Goal: Complete application form

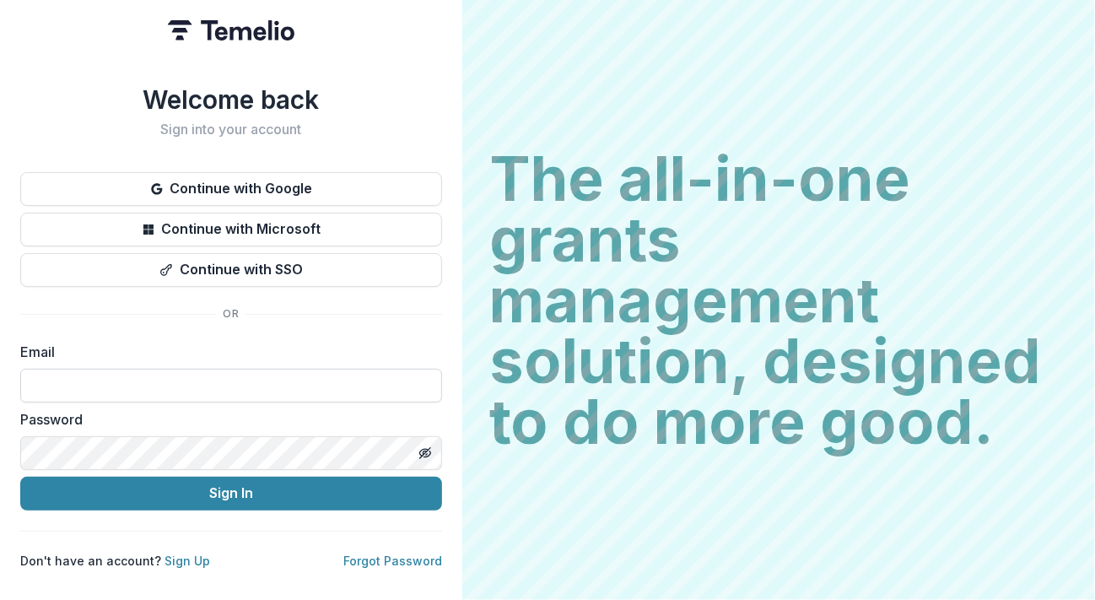
click at [60, 379] on input at bounding box center [231, 386] width 422 height 34
type input "**********"
click at [422, 449] on icon "Toggle password visibility" at bounding box center [424, 452] width 8 height 7
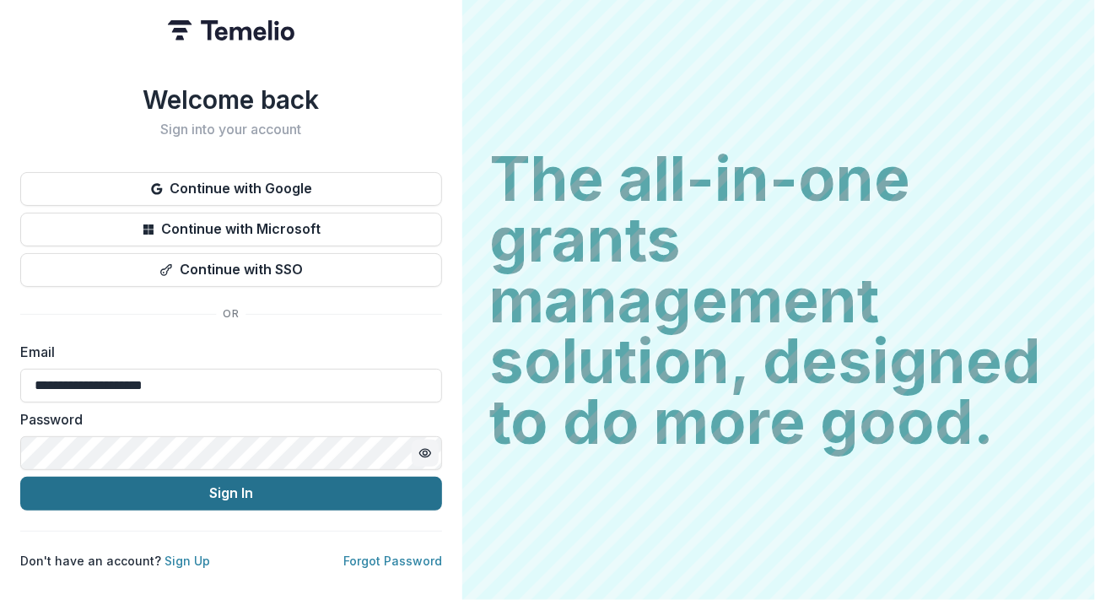
click at [104, 483] on button "Sign In" at bounding box center [231, 494] width 422 height 34
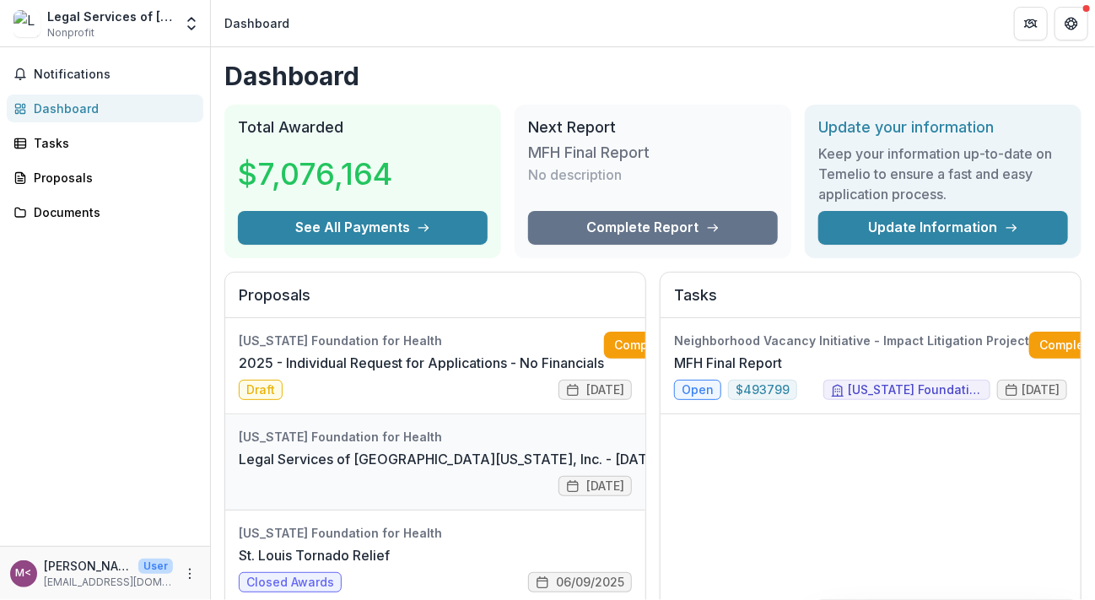
click at [294, 449] on link "Legal Services of [GEOGRAPHIC_DATA][US_STATE], Inc. - [DATE] - [DATE] Request f…" at bounding box center [571, 459] width 664 height 20
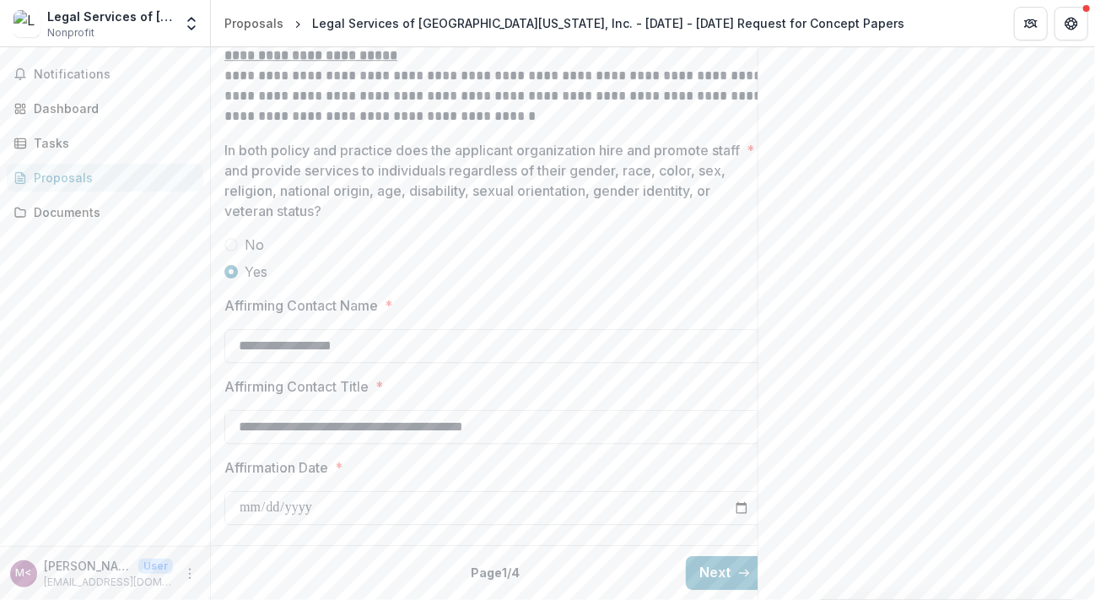
scroll to position [2372, 0]
click at [714, 556] on button "Next" at bounding box center [725, 573] width 78 height 34
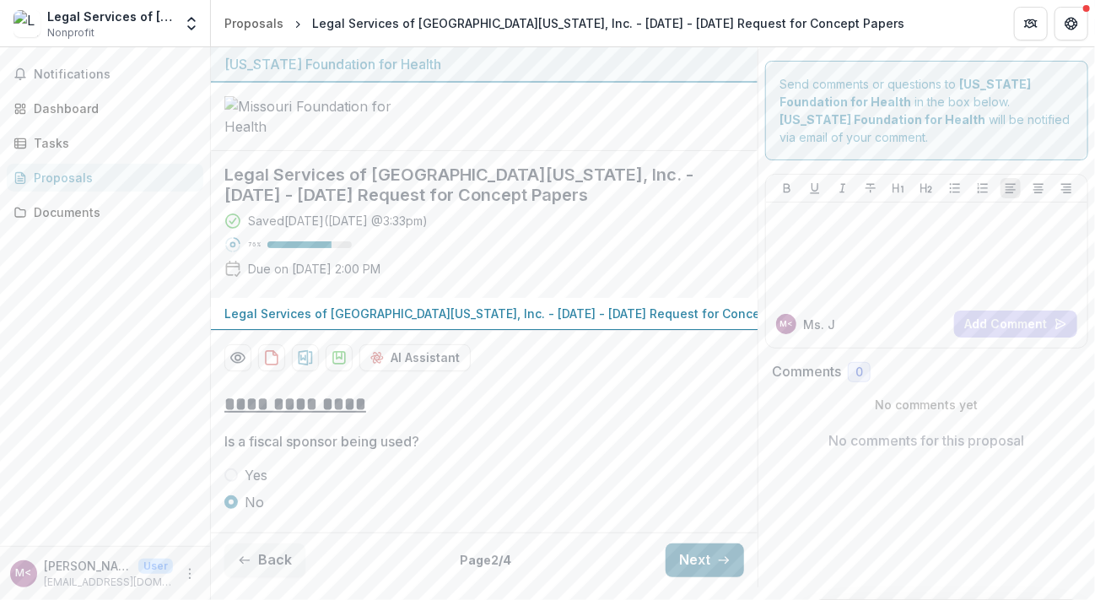
scroll to position [128, 0]
click at [677, 572] on button "Next" at bounding box center [705, 560] width 78 height 34
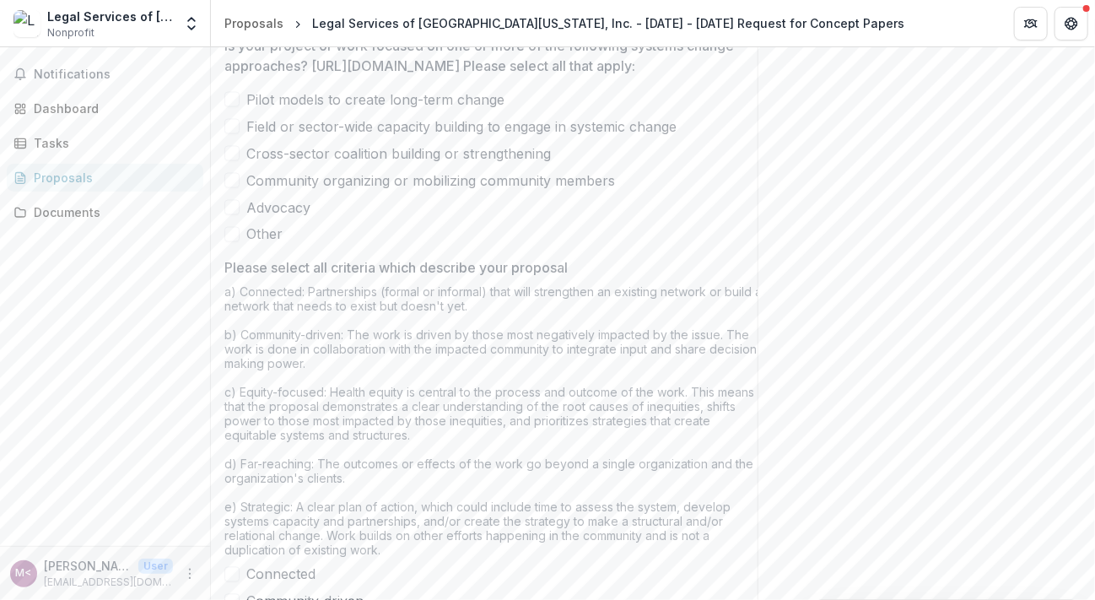
scroll to position [1158, 0]
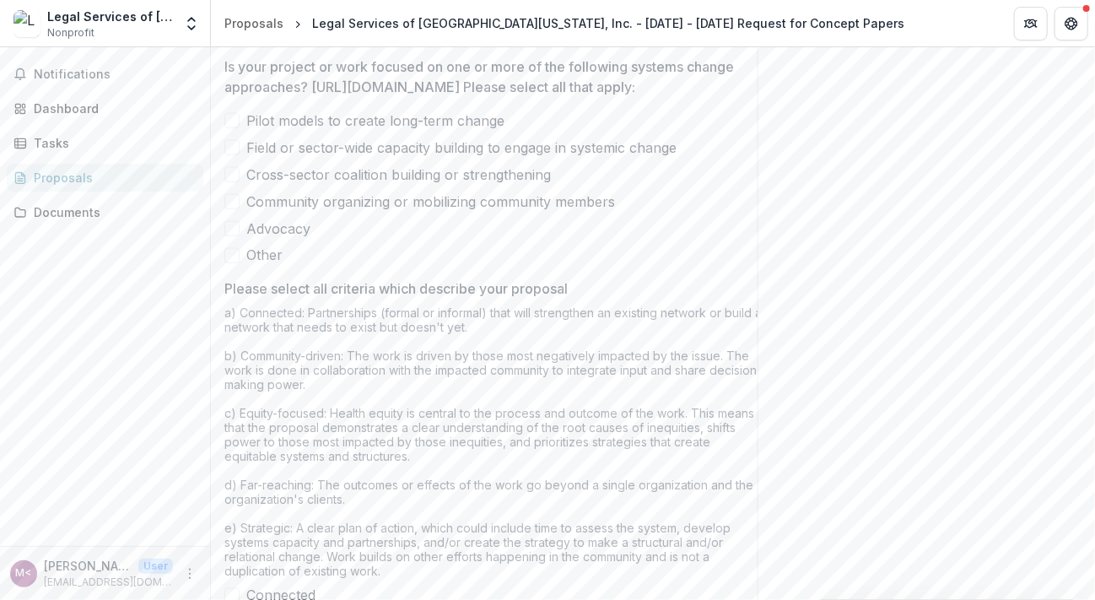
drag, startPoint x: 227, startPoint y: 207, endPoint x: 569, endPoint y: 410, distance: 397.6
click at [569, 266] on div "Is your project or work focused on one or more of the following systems change …" at bounding box center [494, 161] width 540 height 209
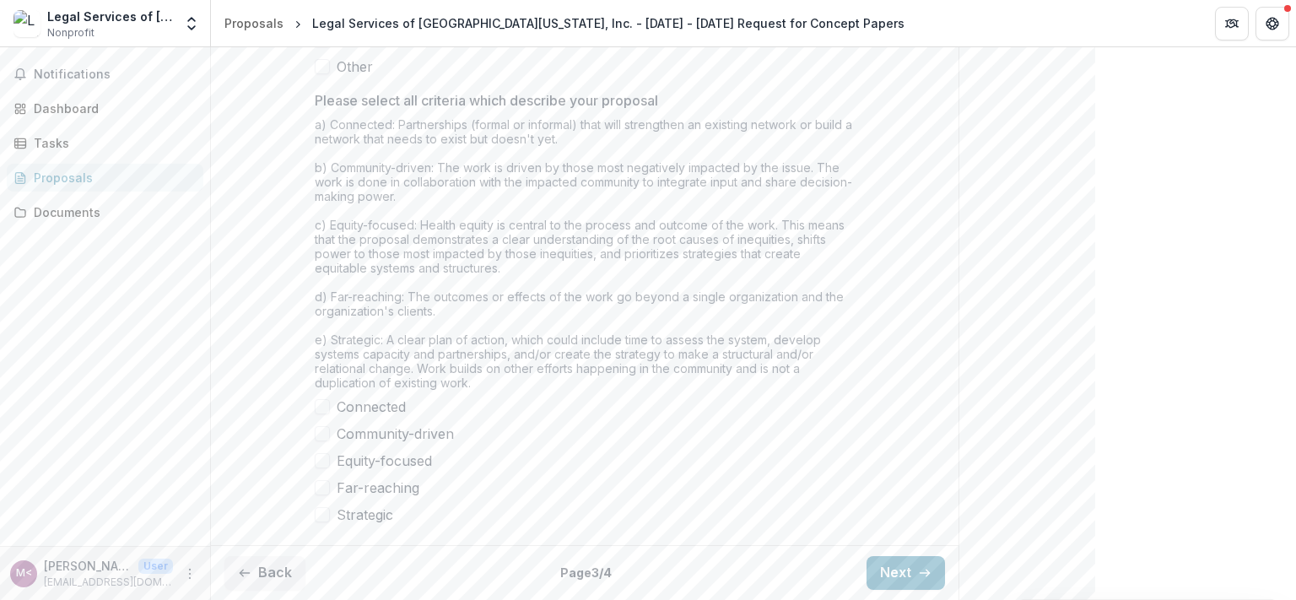
scroll to position [1470, 0]
drag, startPoint x: 304, startPoint y: 343, endPoint x: 475, endPoint y: 493, distance: 227.8
click at [610, 456] on label "Equity-focused" at bounding box center [585, 461] width 540 height 20
click at [323, 446] on div "Connected Community-driven Equity-focused Far-reaching Strategic" at bounding box center [585, 461] width 540 height 128
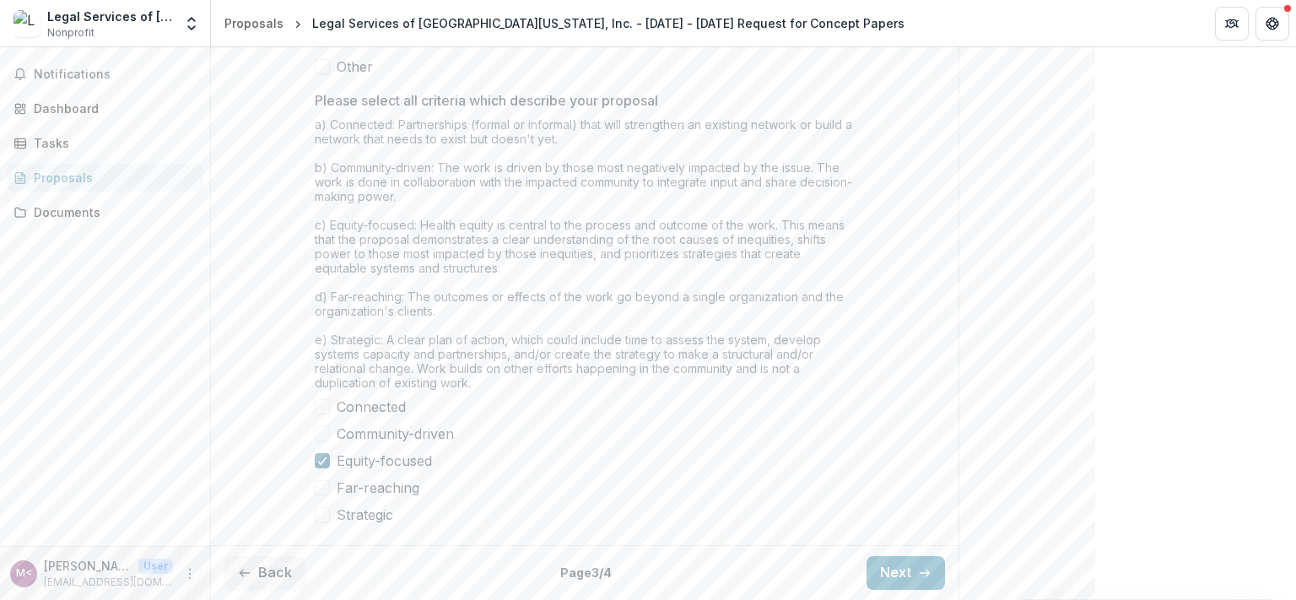
click at [318, 465] on div at bounding box center [322, 460] width 10 height 13
drag, startPoint x: 311, startPoint y: 337, endPoint x: 436, endPoint y: 537, distance: 236.5
click at [665, 462] on label "Equity-focused" at bounding box center [585, 461] width 540 height 20
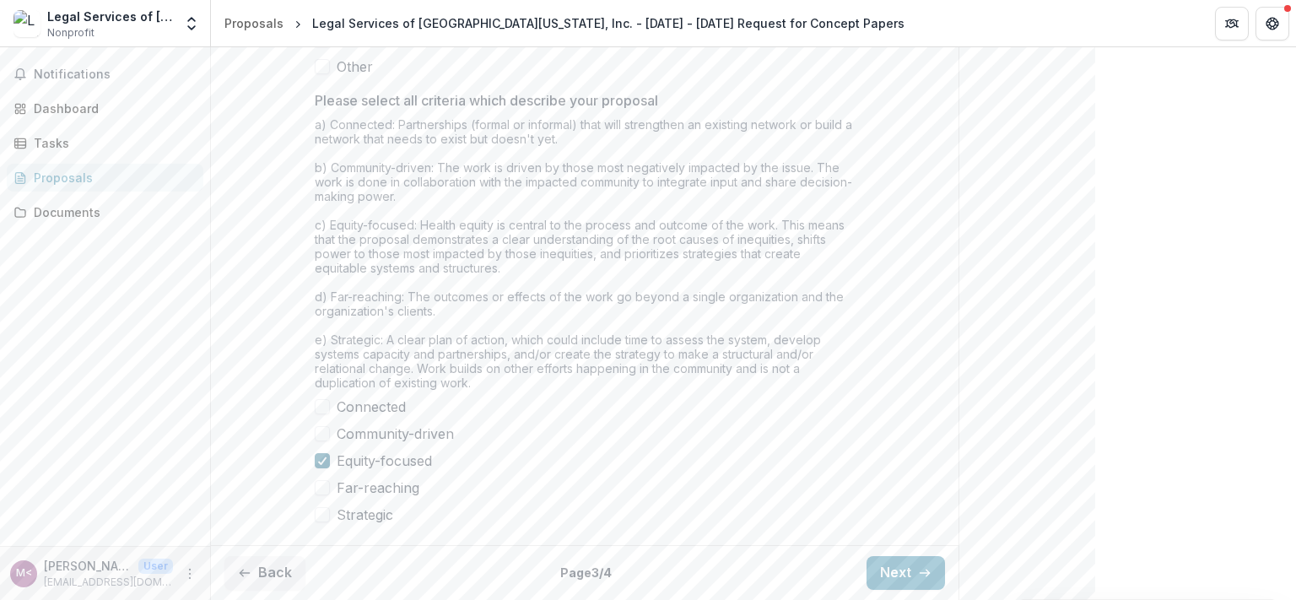
click at [320, 461] on icon at bounding box center [322, 460] width 10 height 8
click at [316, 407] on span at bounding box center [322, 406] width 15 height 15
click at [315, 435] on span at bounding box center [322, 433] width 15 height 15
click at [316, 461] on span at bounding box center [322, 460] width 15 height 15
click at [316, 484] on span at bounding box center [322, 487] width 15 height 15
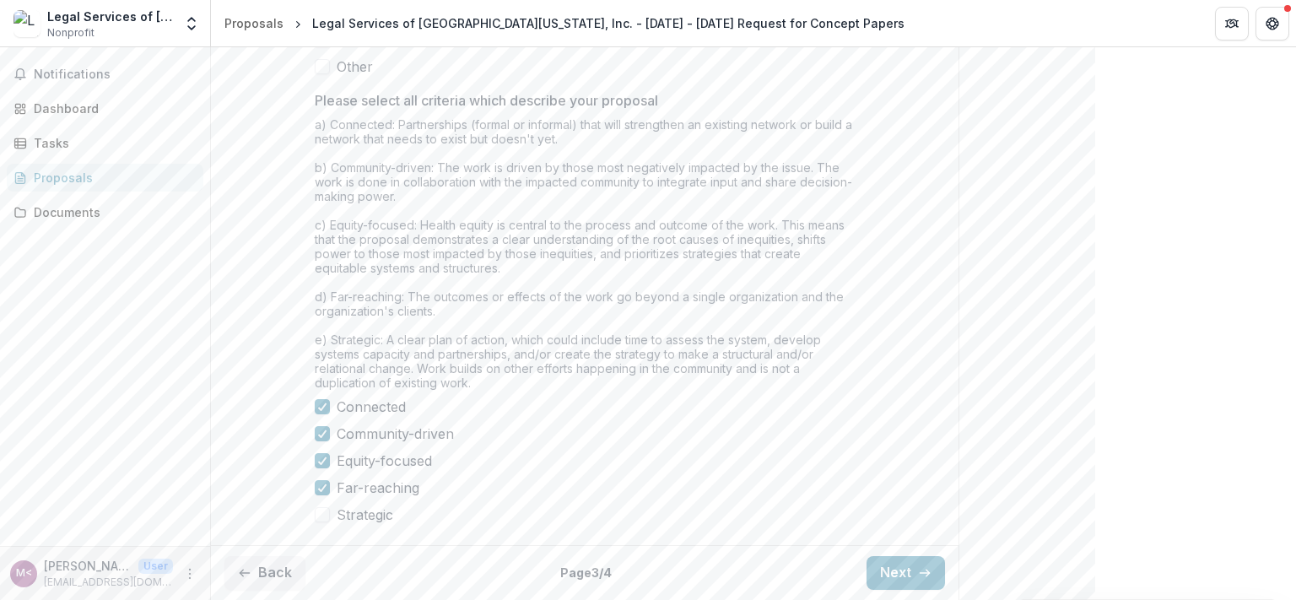
click at [316, 516] on span at bounding box center [322, 514] width 15 height 15
click at [886, 568] on button "Next" at bounding box center [906, 573] width 78 height 34
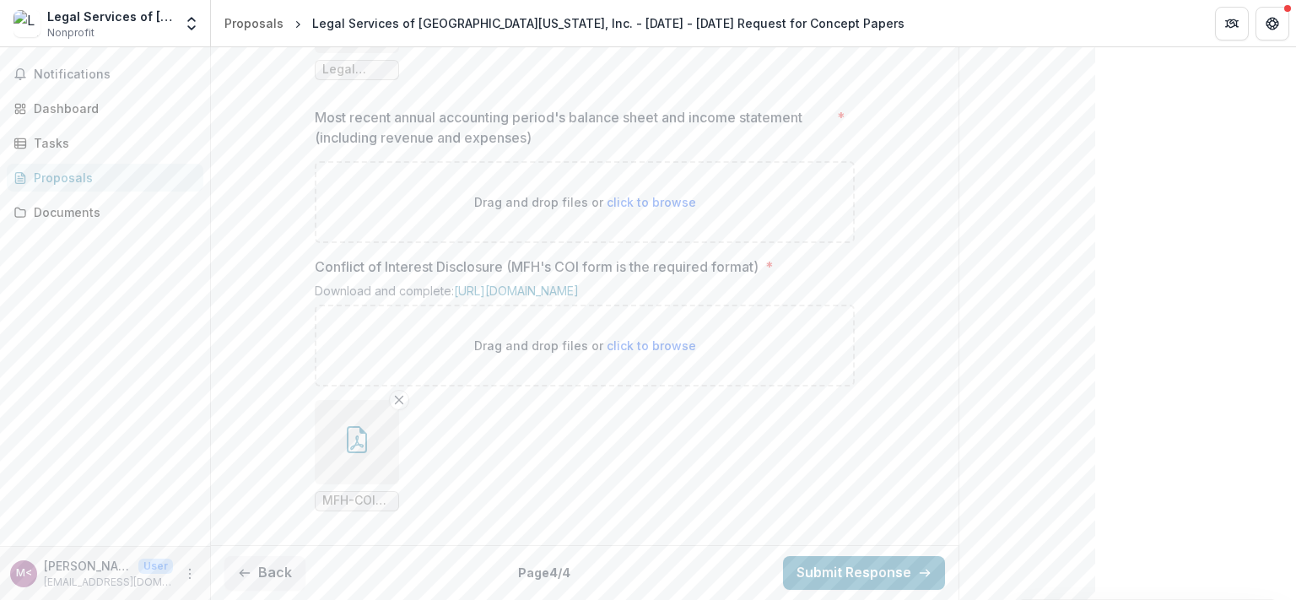
scroll to position [1542, 0]
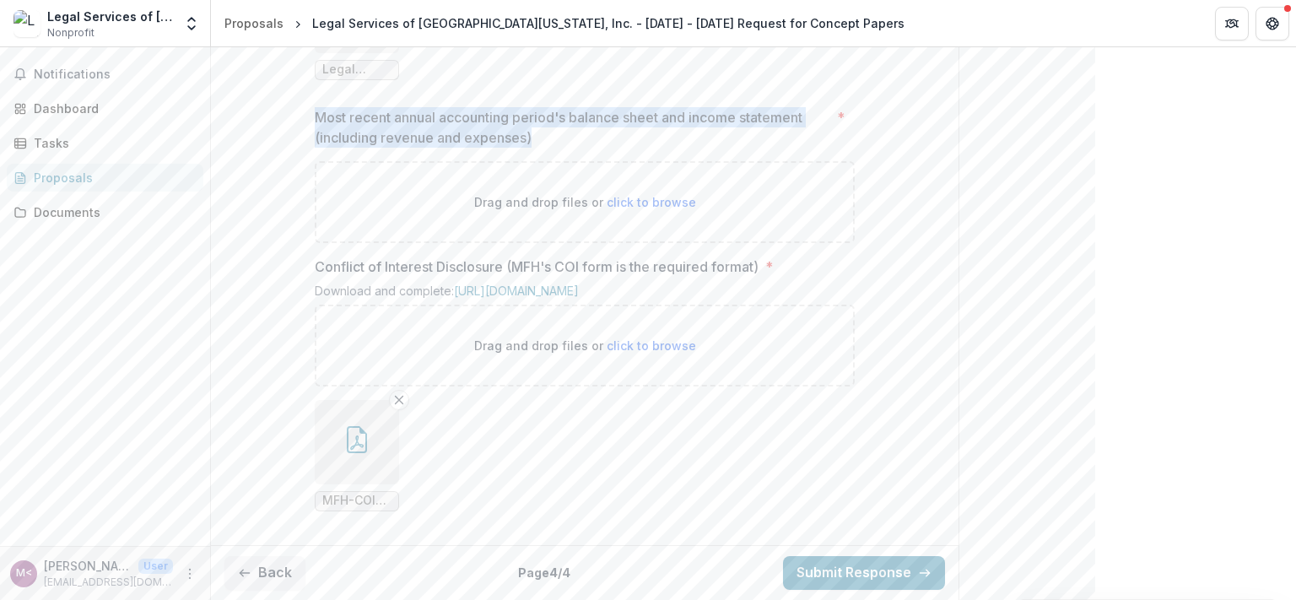
drag, startPoint x: 305, startPoint y: 104, endPoint x: 544, endPoint y: 122, distance: 239.5
copy p "Most recent annual accounting period's balance sheet and income statement (incl…"
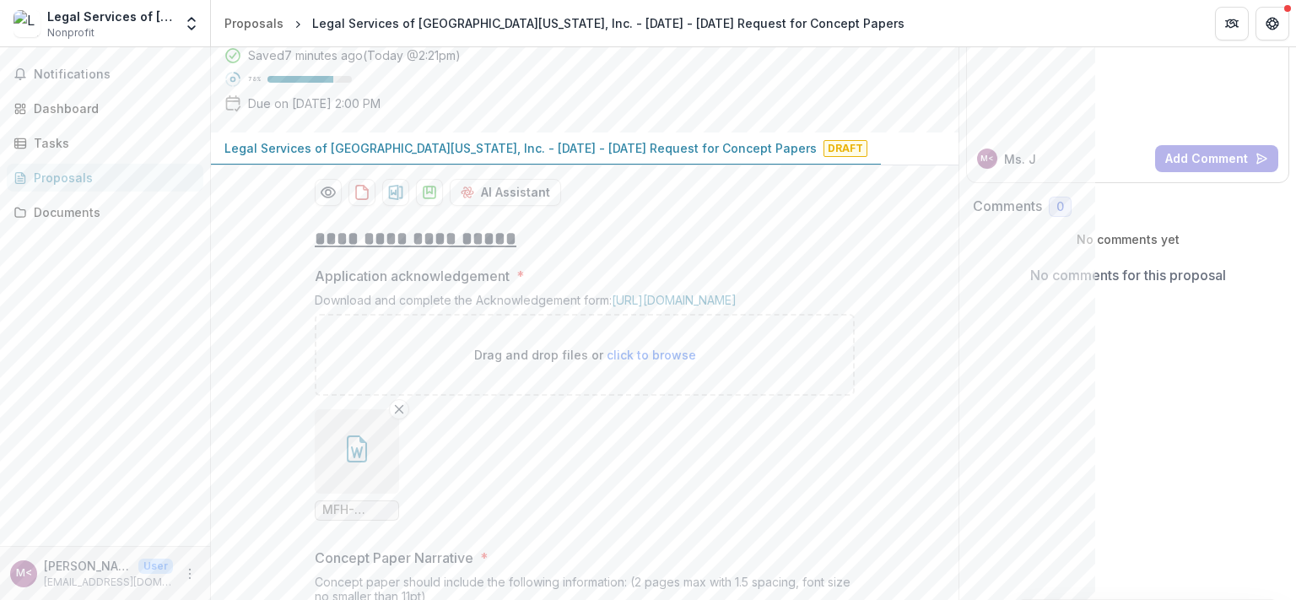
scroll to position [0, 0]
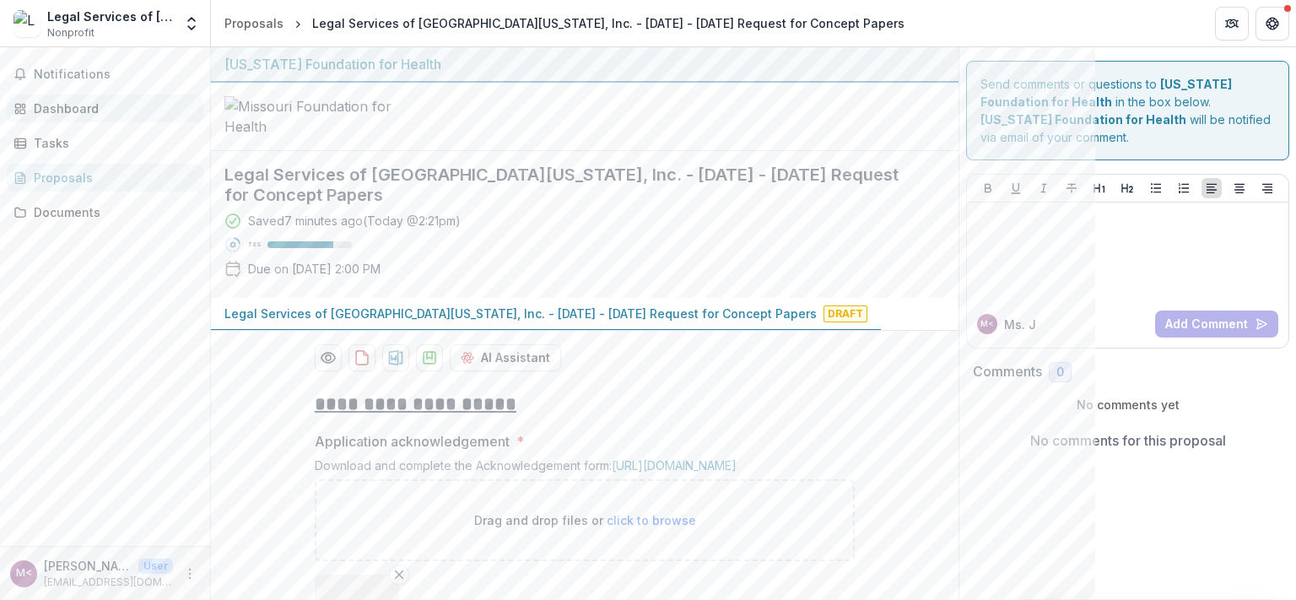
click at [92, 106] on div "Dashboard" at bounding box center [112, 109] width 156 height 18
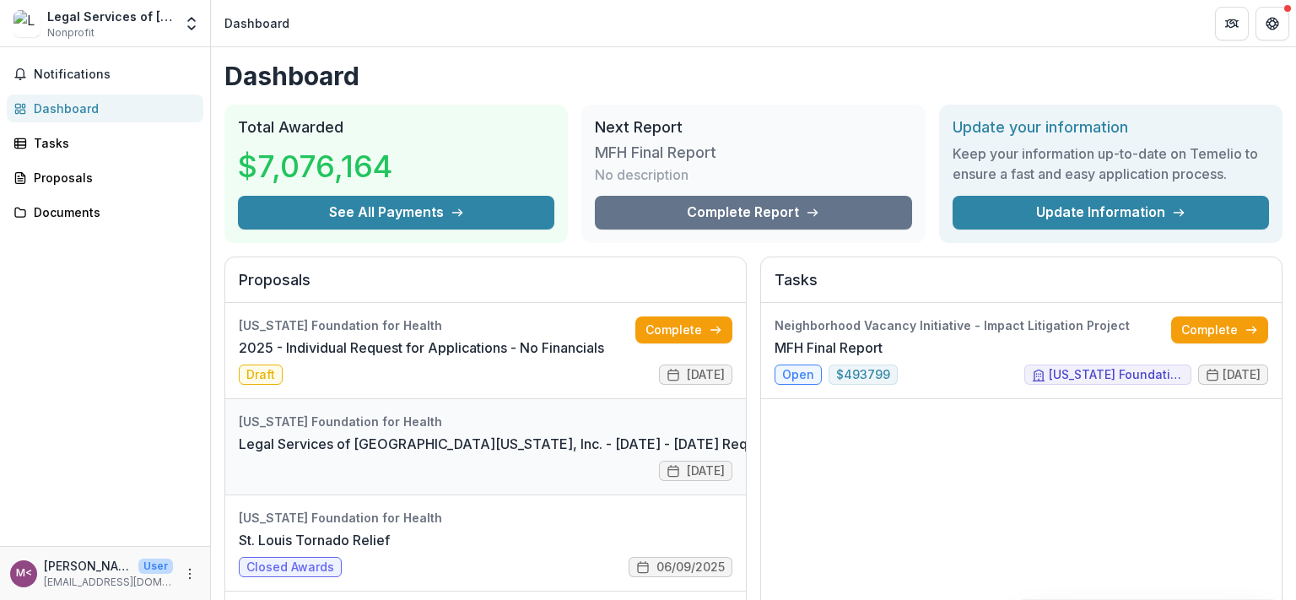
click at [657, 454] on link "Legal Services of [GEOGRAPHIC_DATA][US_STATE], Inc. - [DATE] - [DATE] Request f…" at bounding box center [571, 444] width 664 height 20
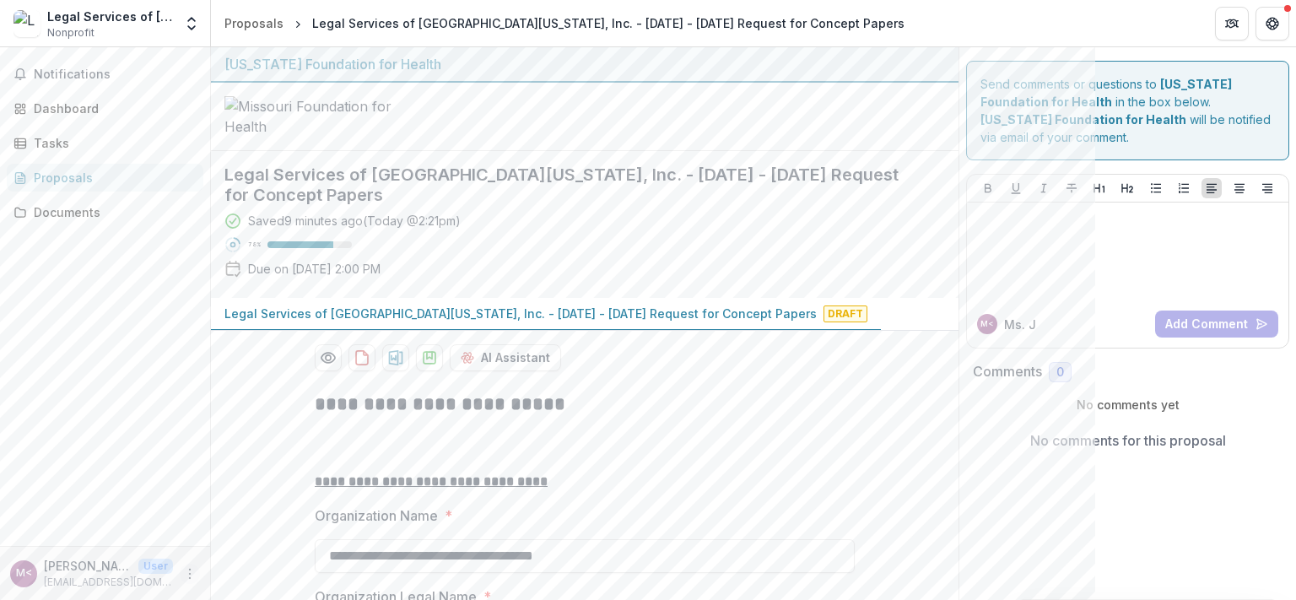
click at [187, 575] on icon "More" at bounding box center [189, 573] width 13 height 13
click at [251, 567] on button "Logout" at bounding box center [301, 566] width 181 height 28
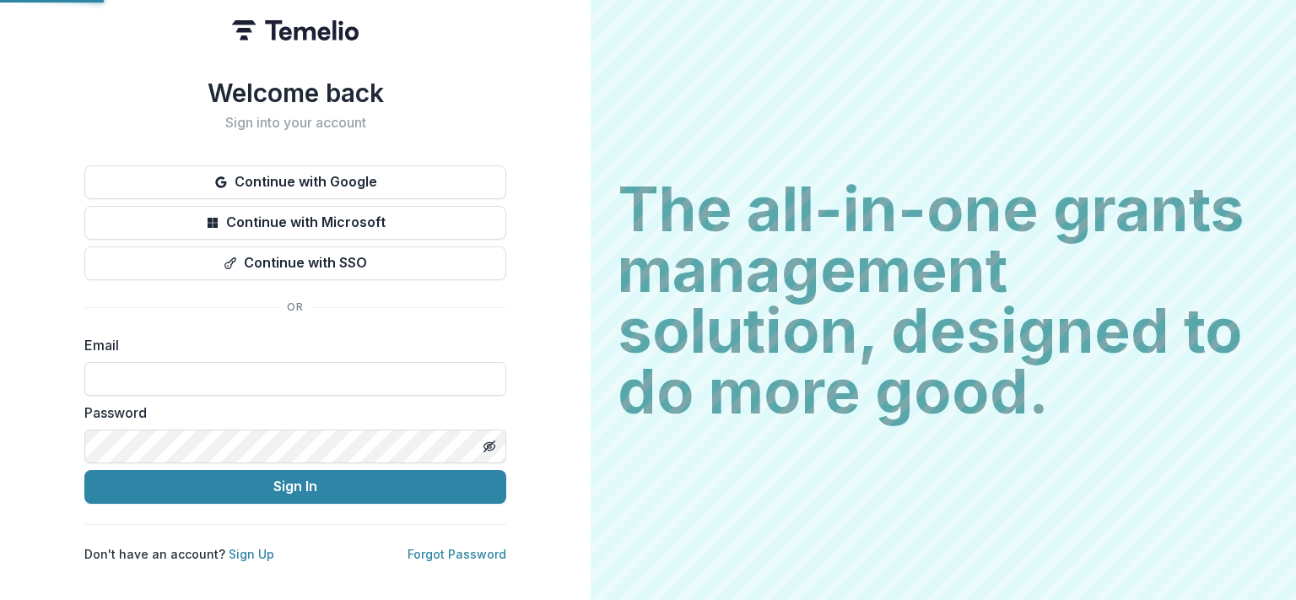
type input "**********"
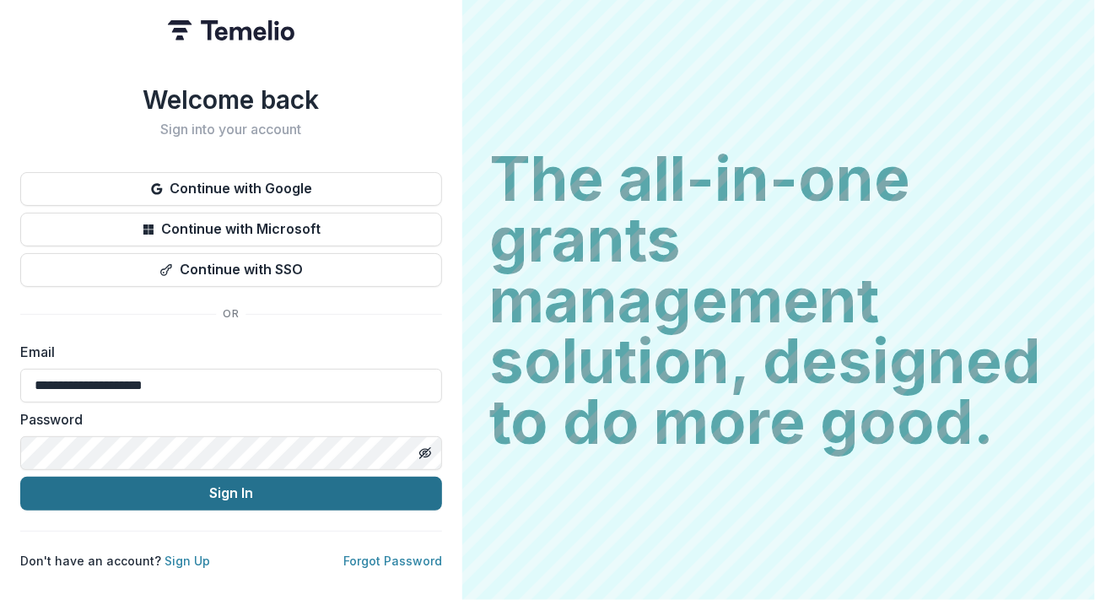
click at [63, 484] on button "Sign In" at bounding box center [231, 494] width 422 height 34
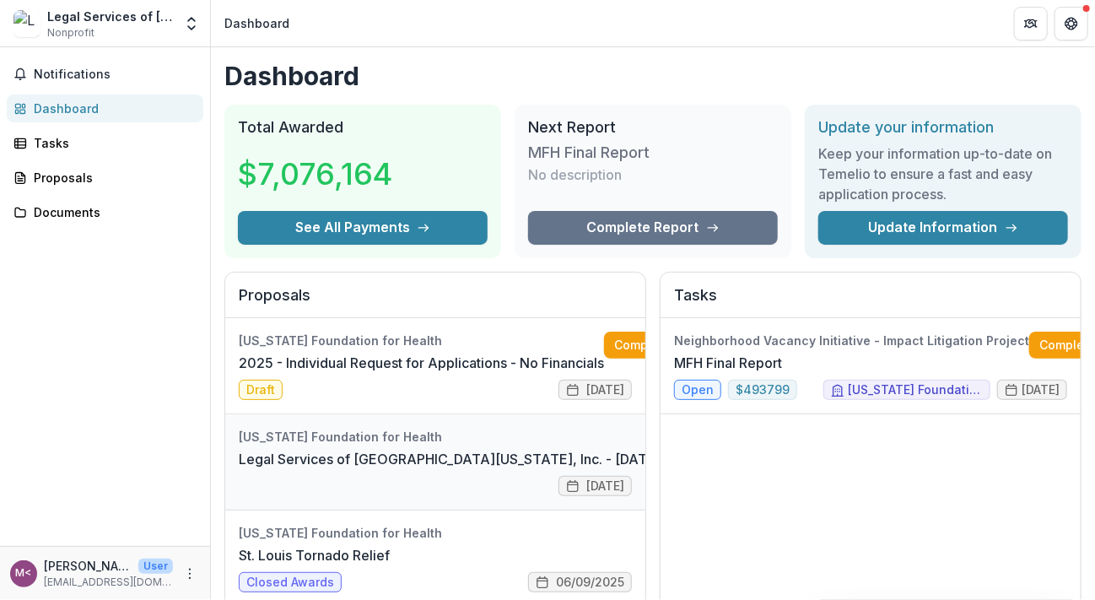
click at [319, 458] on link "Legal Services of [GEOGRAPHIC_DATA][US_STATE], Inc. - [DATE] - [DATE] Request f…" at bounding box center [571, 459] width 664 height 20
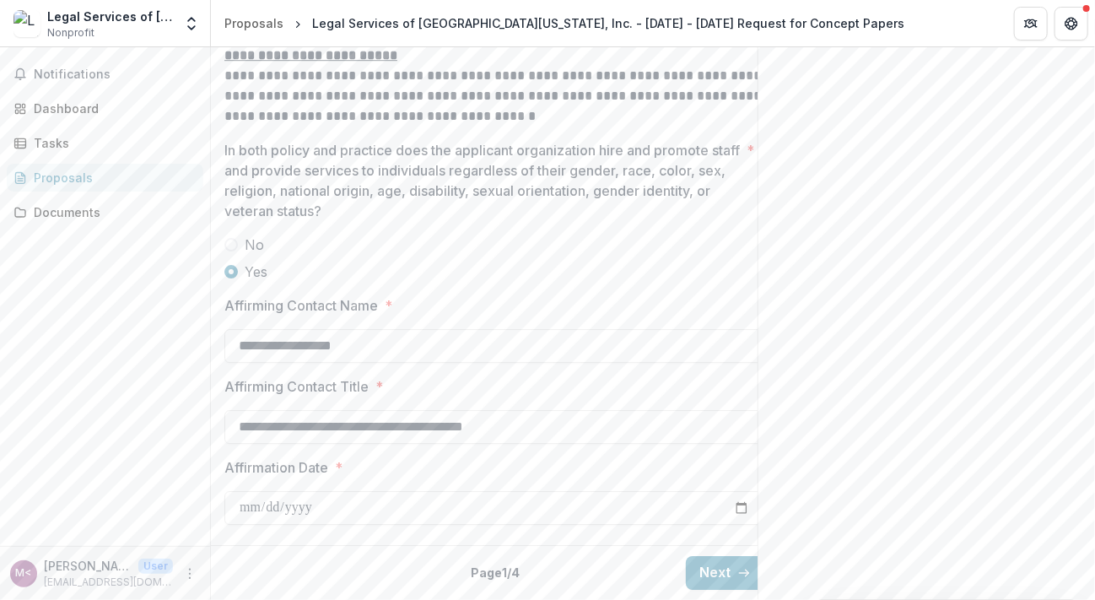
scroll to position [2372, 0]
click at [715, 556] on button "Next" at bounding box center [725, 573] width 78 height 34
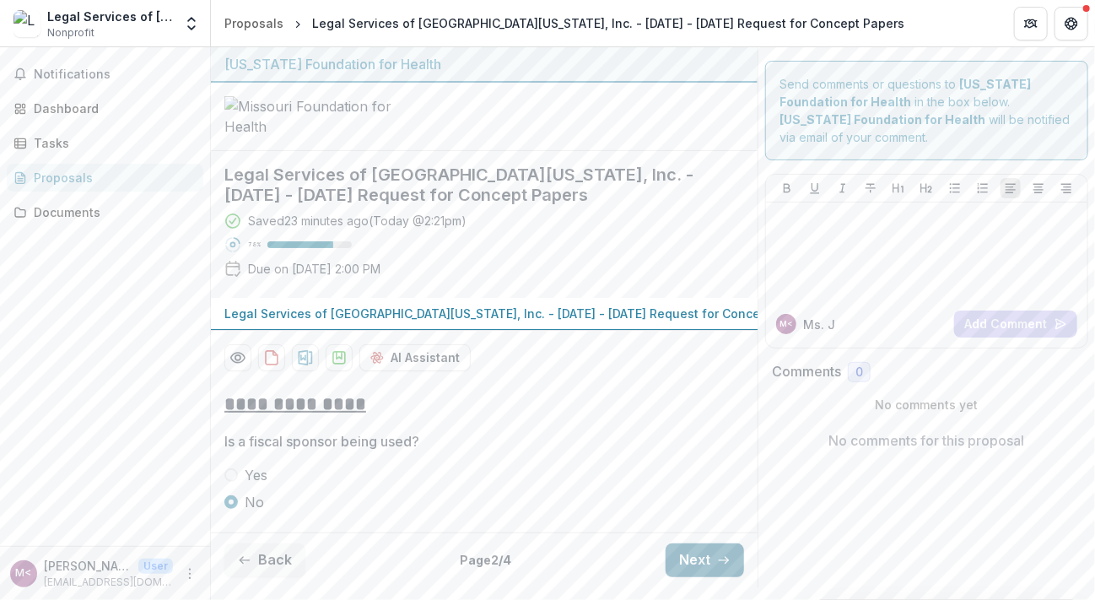
scroll to position [128, 0]
click at [666, 572] on button "Next" at bounding box center [705, 560] width 78 height 34
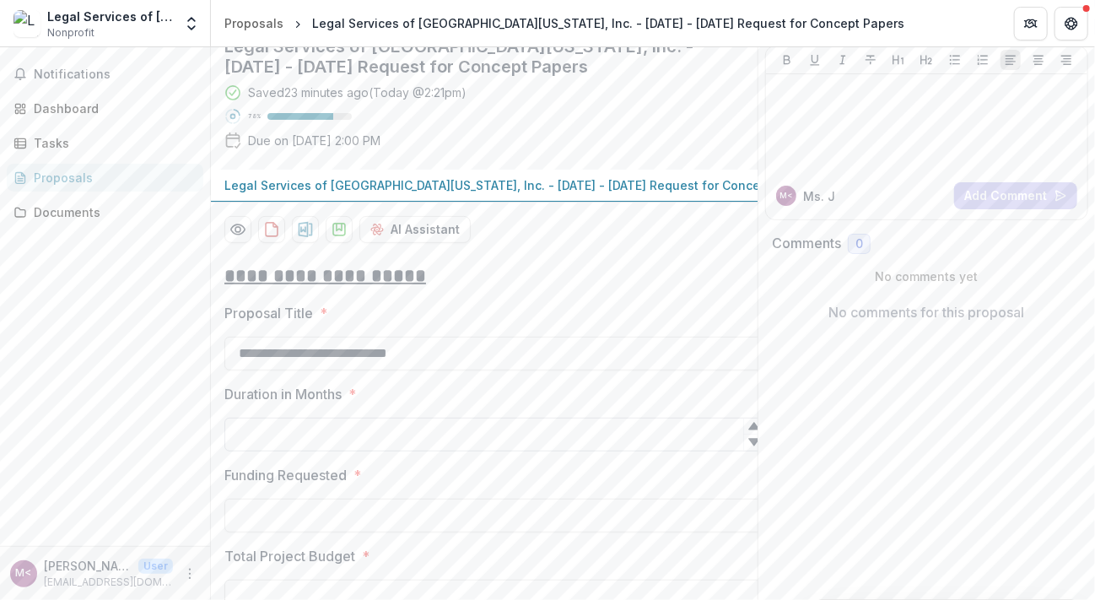
click at [343, 451] on input "Duration in Months *" at bounding box center [494, 435] width 540 height 34
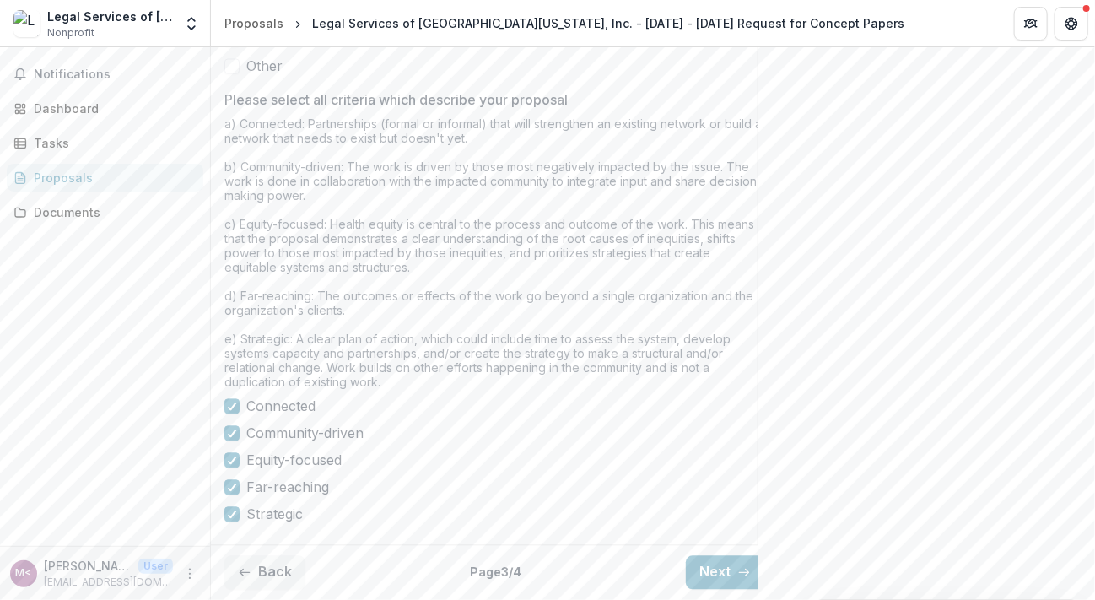
scroll to position [1471, 0]
type input "**"
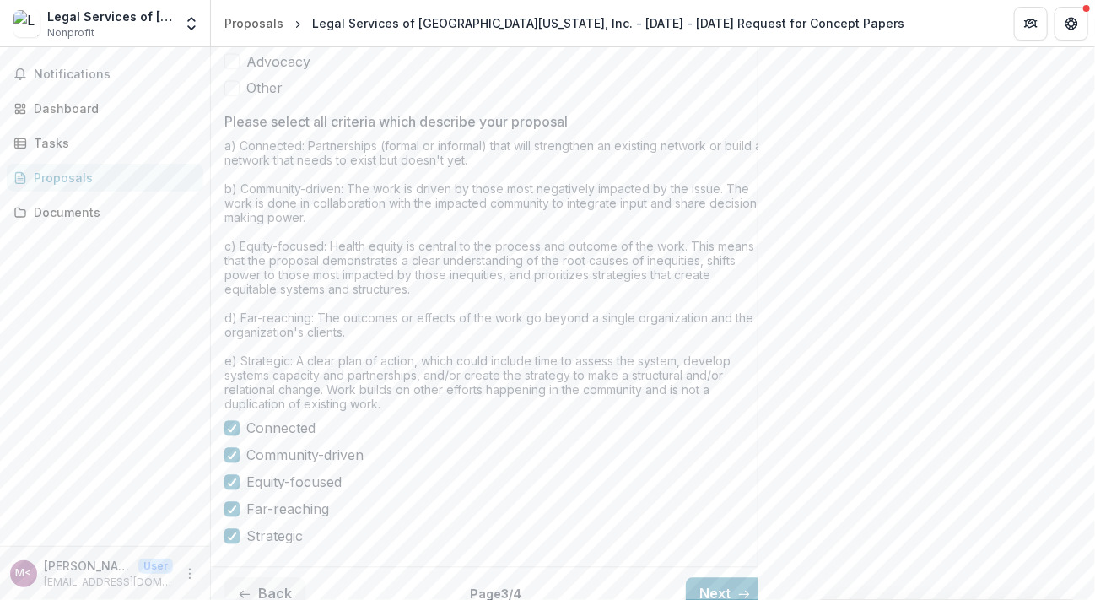
click at [231, 15] on span at bounding box center [231, 7] width 15 height 15
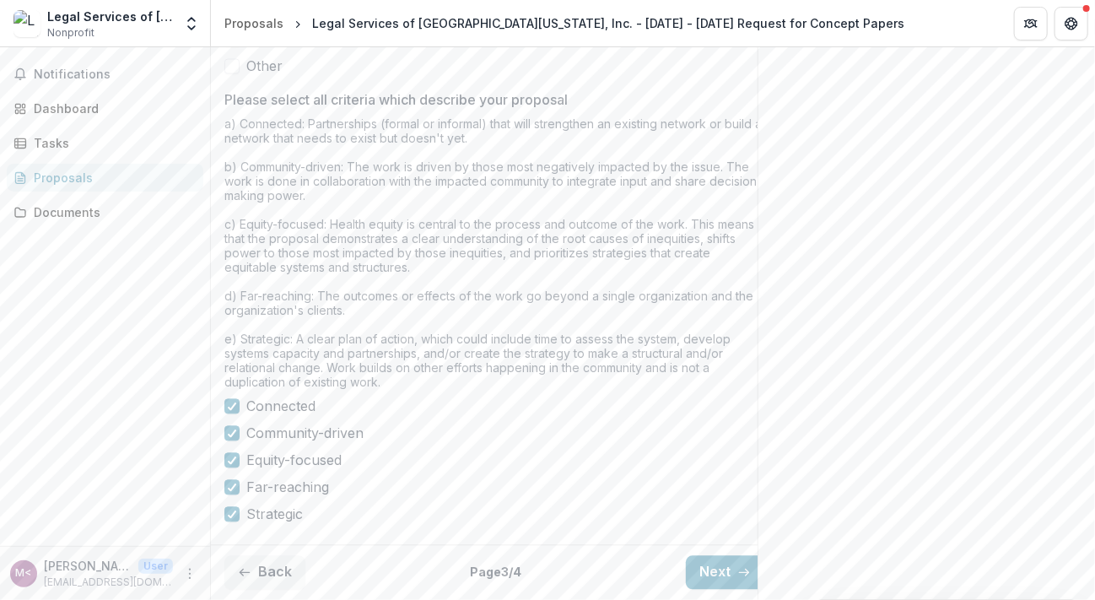
scroll to position [1519, 0]
click at [717, 561] on button "Next" at bounding box center [725, 573] width 78 height 34
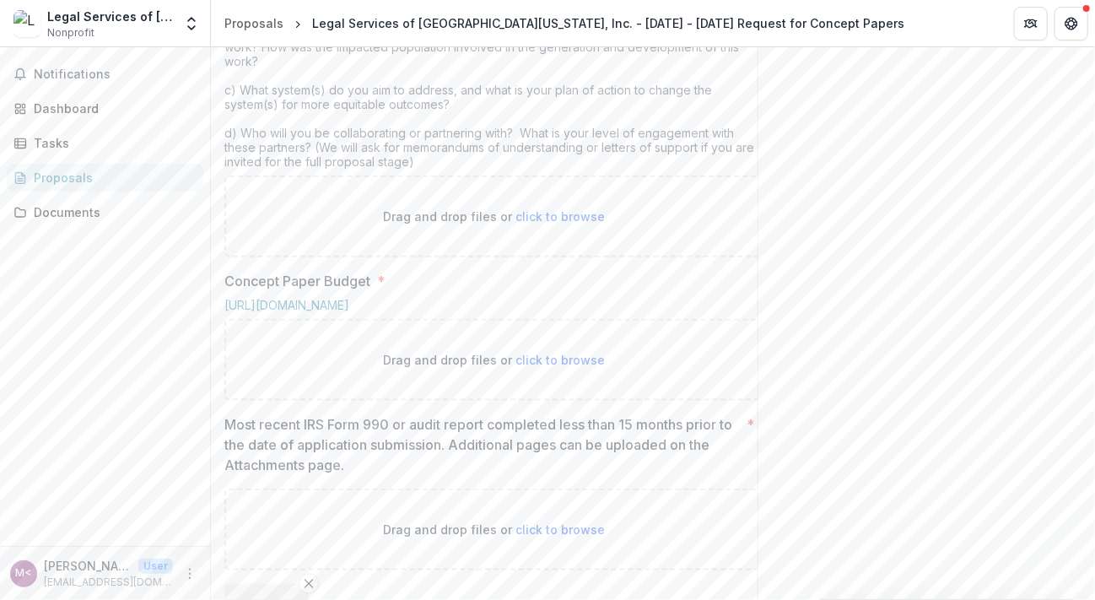
scroll to position [798, 0]
drag, startPoint x: 224, startPoint y: 78, endPoint x: 464, endPoint y: 316, distance: 338.9
click at [464, 316] on div "**********" at bounding box center [494, 368] width 567 height 1576
copy div "Concept Paper Narrative * Concept paper should include the following informatio…"
click at [931, 327] on div "Send comments or questions to [US_STATE] Foundation for Health in the box below…" at bounding box center [926, 233] width 337 height 1968
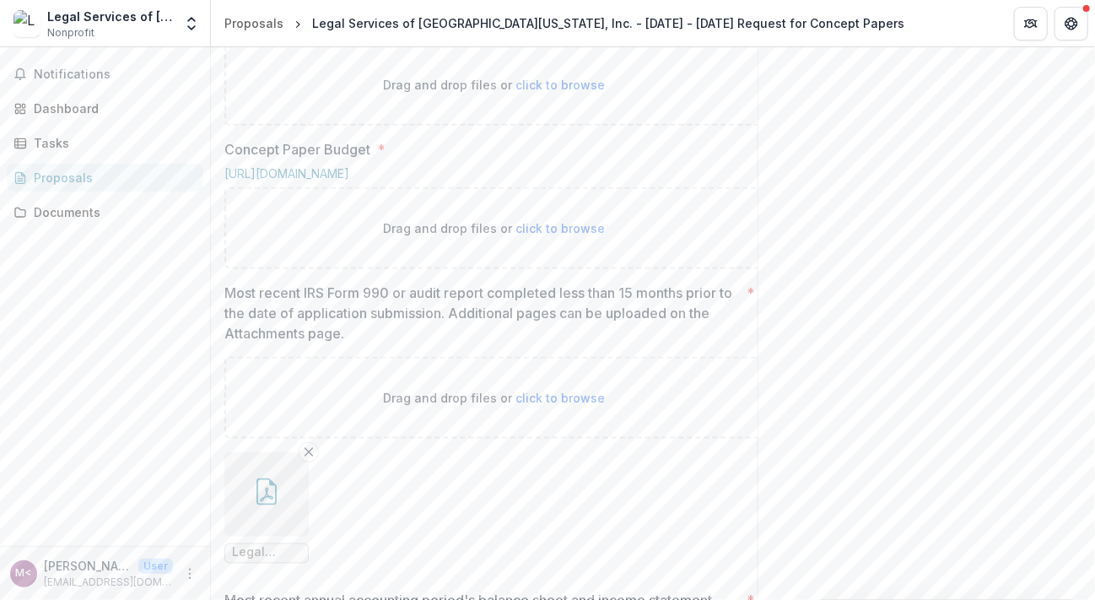
scroll to position [905, 0]
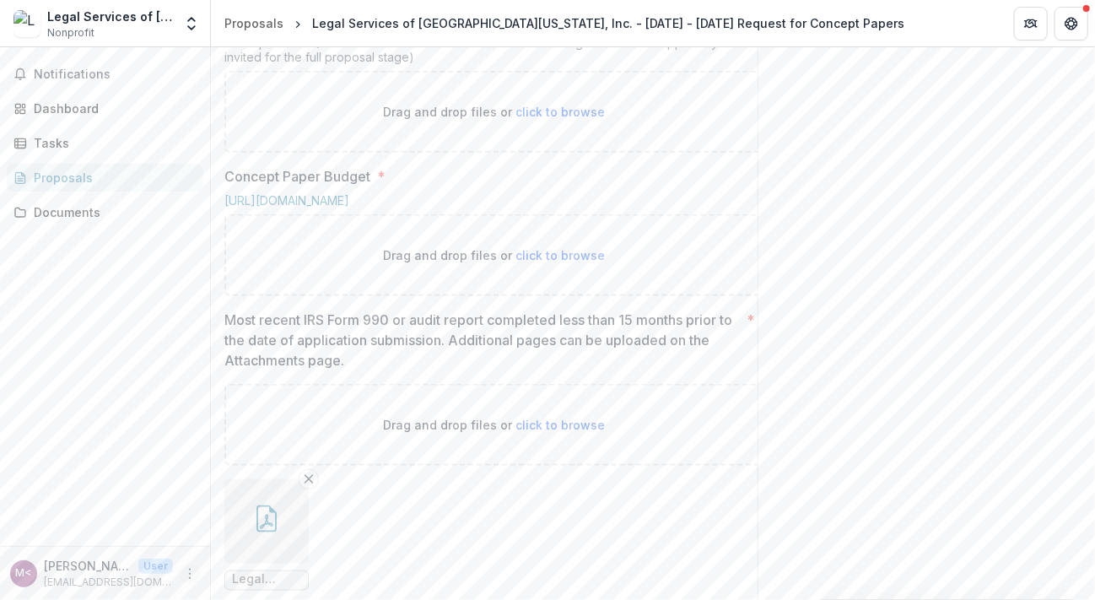
click at [191, 577] on circle "More" at bounding box center [190, 577] width 1 height 1
click at [258, 569] on button "Logout" at bounding box center [301, 566] width 181 height 28
